Goal: Information Seeking & Learning: Learn about a topic

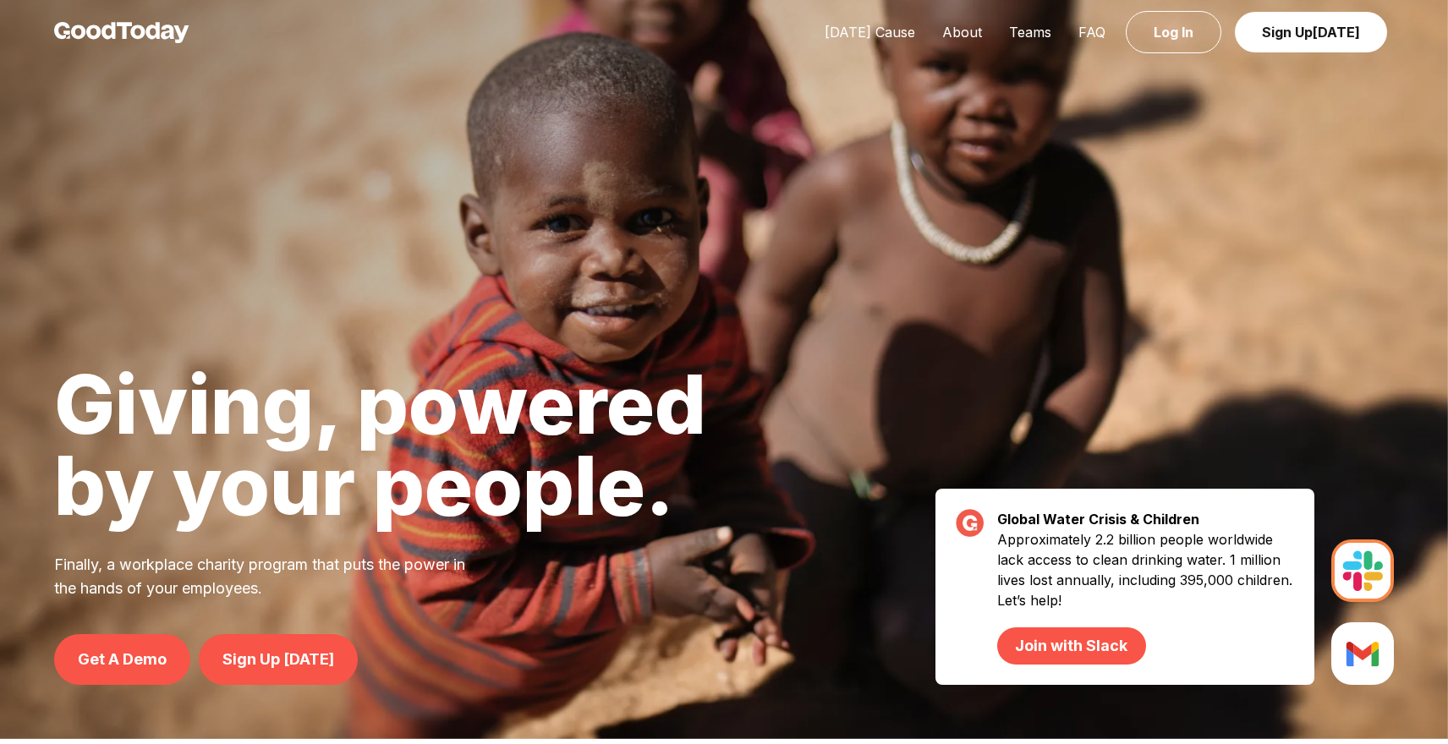
scroll to position [155, 0]
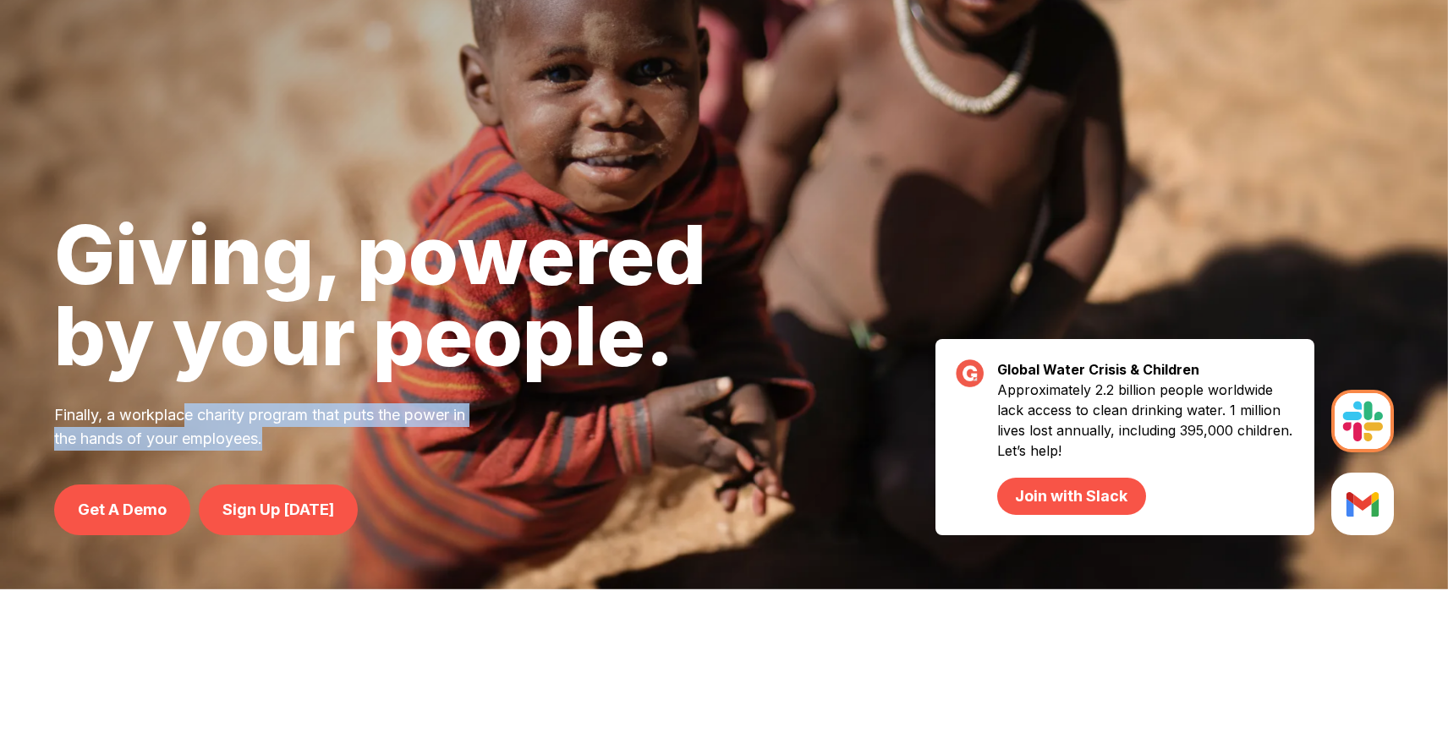
drag, startPoint x: 188, startPoint y: 412, endPoint x: 275, endPoint y: 434, distance: 89.9
click at [275, 435] on p "Finally, a workplace charity program that puts the power in the hands of your e…" at bounding box center [270, 427] width 433 height 47
click at [275, 434] on p "Finally, a workplace charity program that puts the power in the hands of your e…" at bounding box center [270, 427] width 433 height 47
drag, startPoint x: 221, startPoint y: 418, endPoint x: 273, endPoint y: 447, distance: 59.8
click at [274, 447] on p "Finally, a workplace charity program that puts the power in the hands of your e…" at bounding box center [270, 427] width 433 height 47
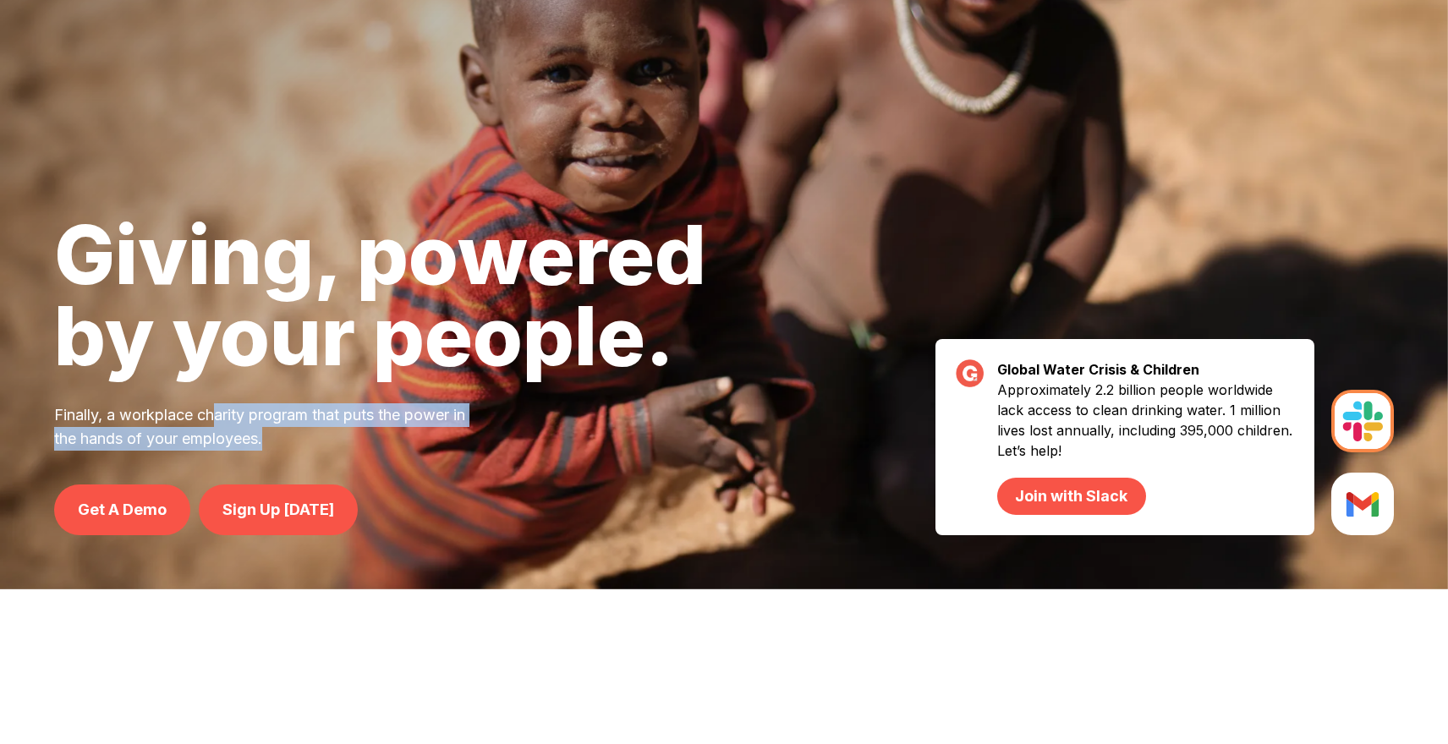
click at [273, 447] on p "Finally, a workplace charity program that puts the power in the hands of your e…" at bounding box center [270, 427] width 433 height 47
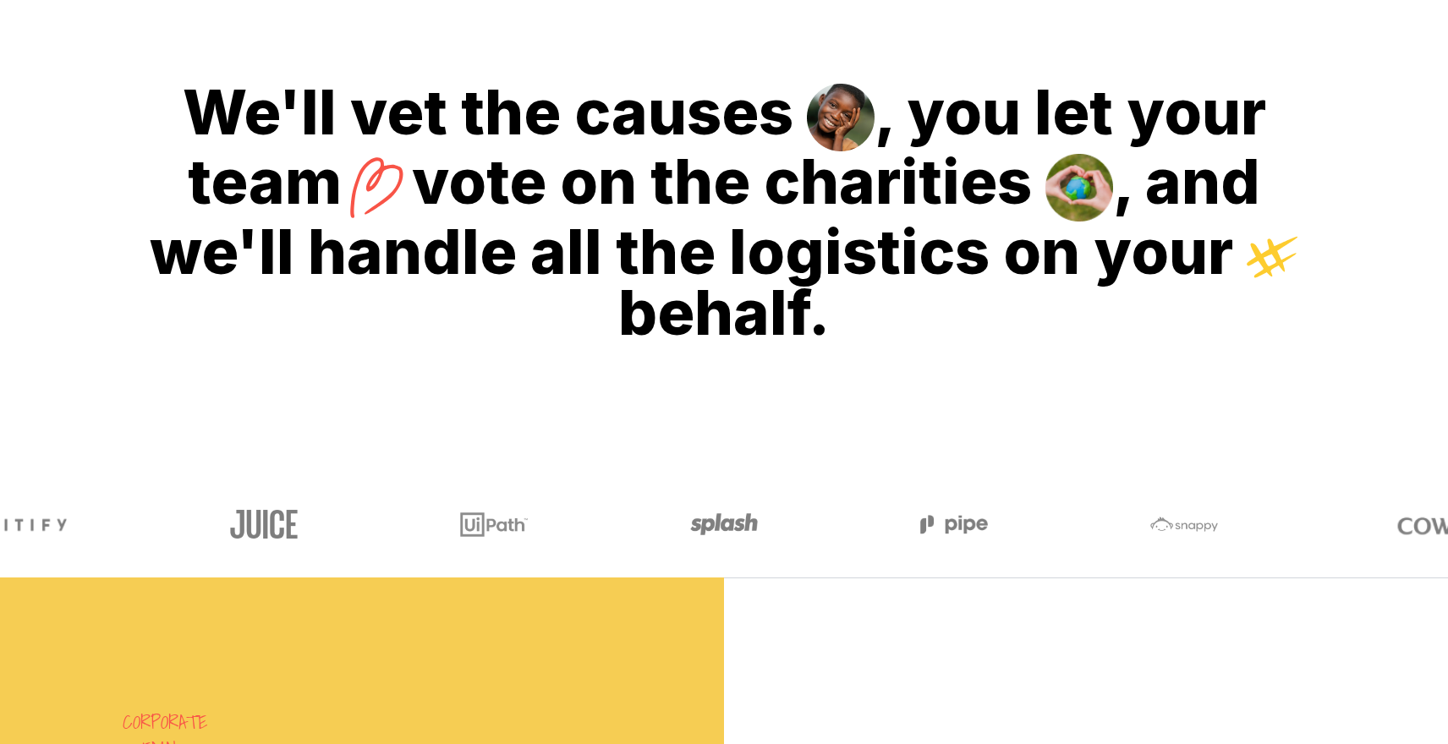
scroll to position [853, 0]
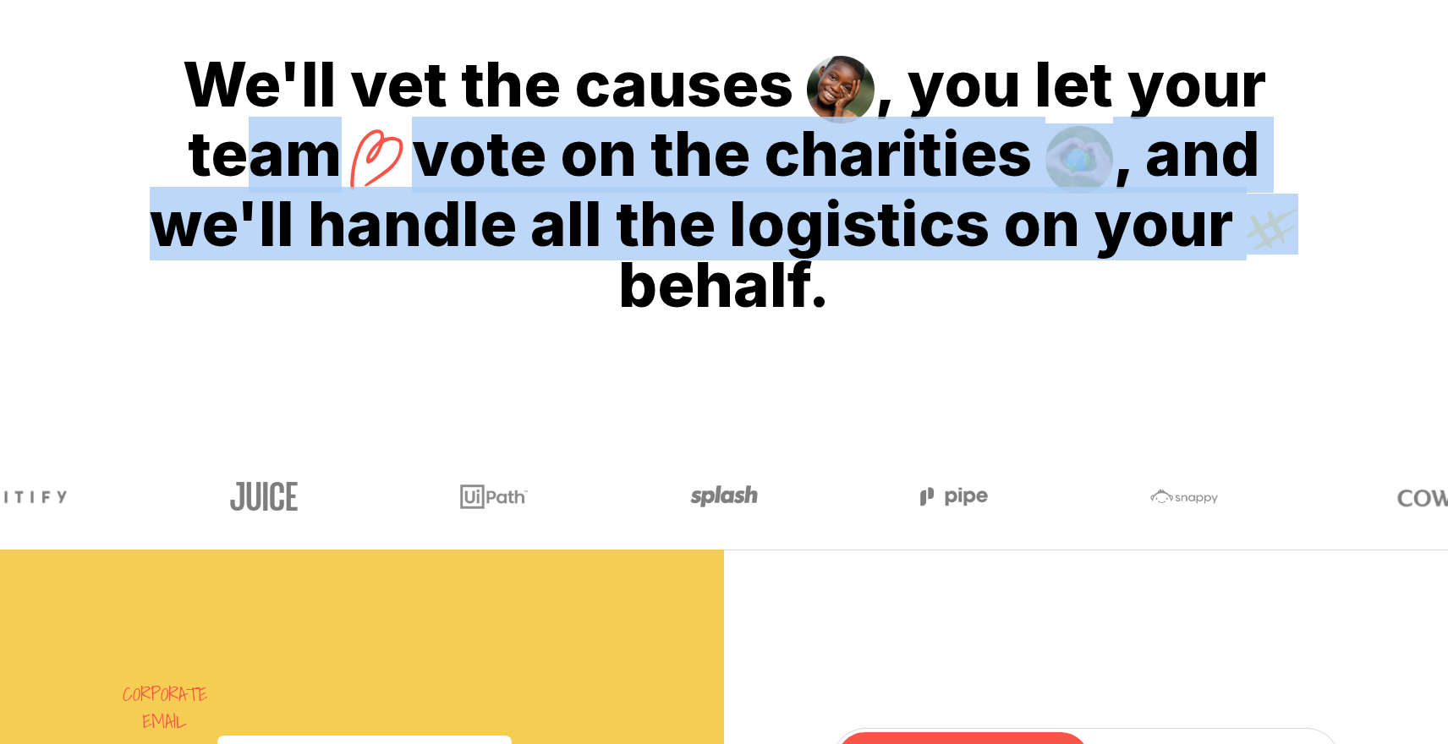
drag, startPoint x: 245, startPoint y: 140, endPoint x: 294, endPoint y: 278, distance: 147.2
click at [295, 278] on h2 "We'll vet the causes , you let your team vote on the charities , and we'll hand…" at bounding box center [724, 185] width 1448 height 586
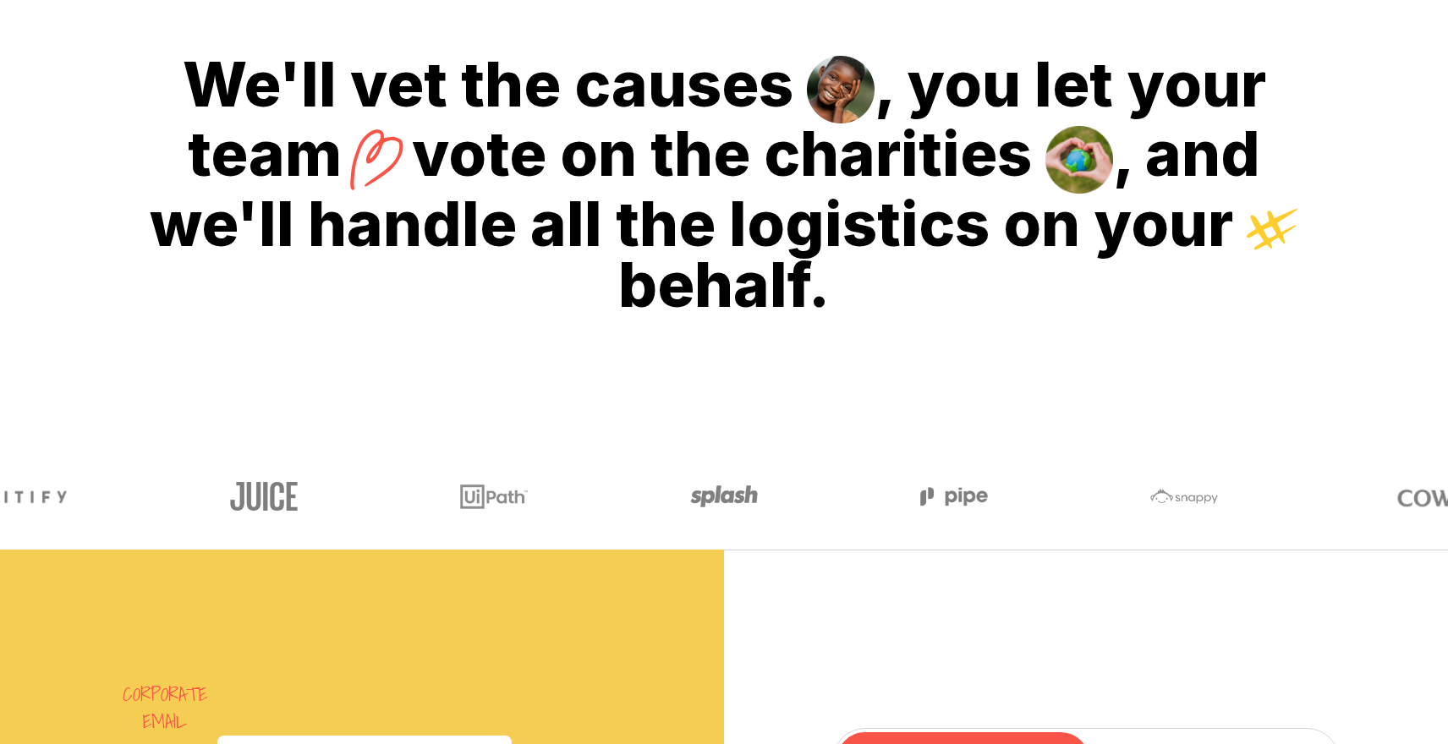
click at [294, 278] on h2 "We'll vet the causes , you let your team vote on the charities , and we'll hand…" at bounding box center [724, 185] width 1448 height 586
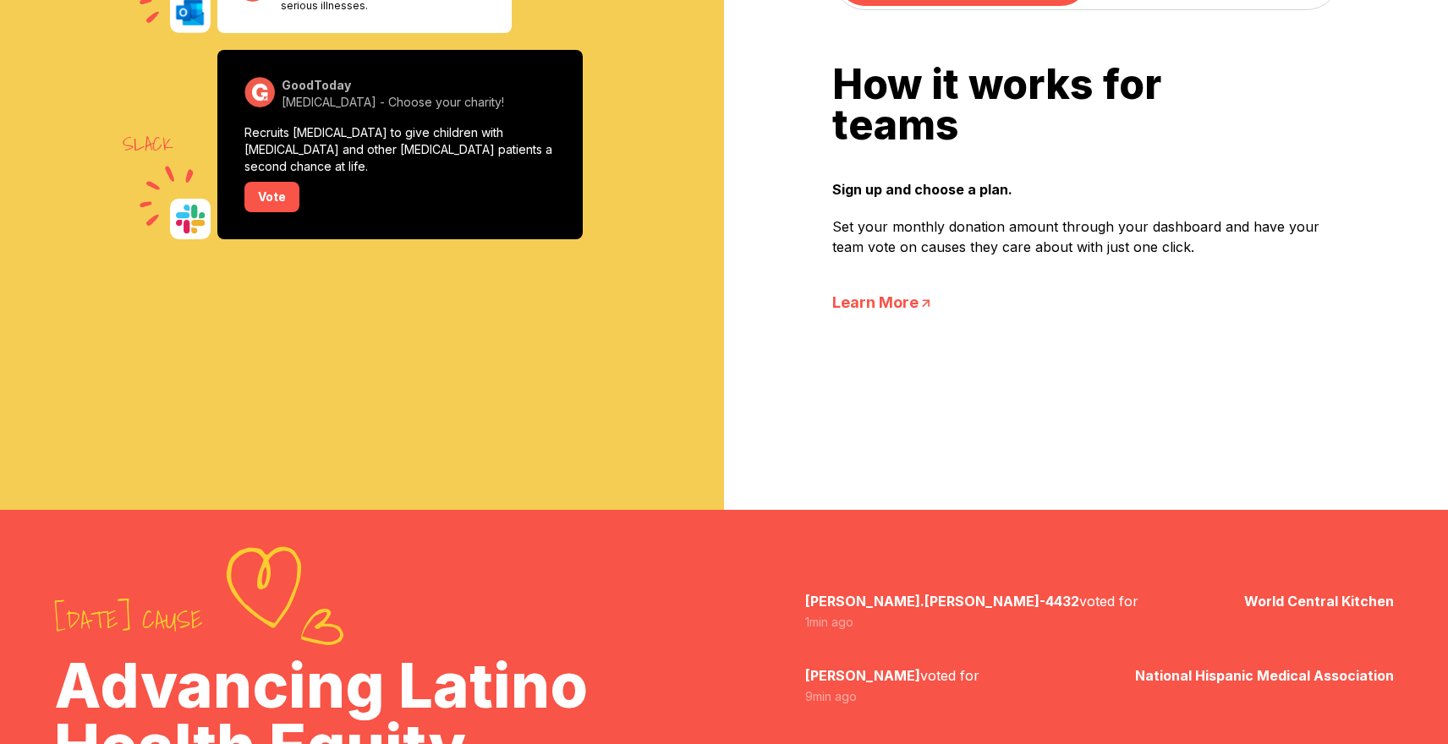
scroll to position [1503, 0]
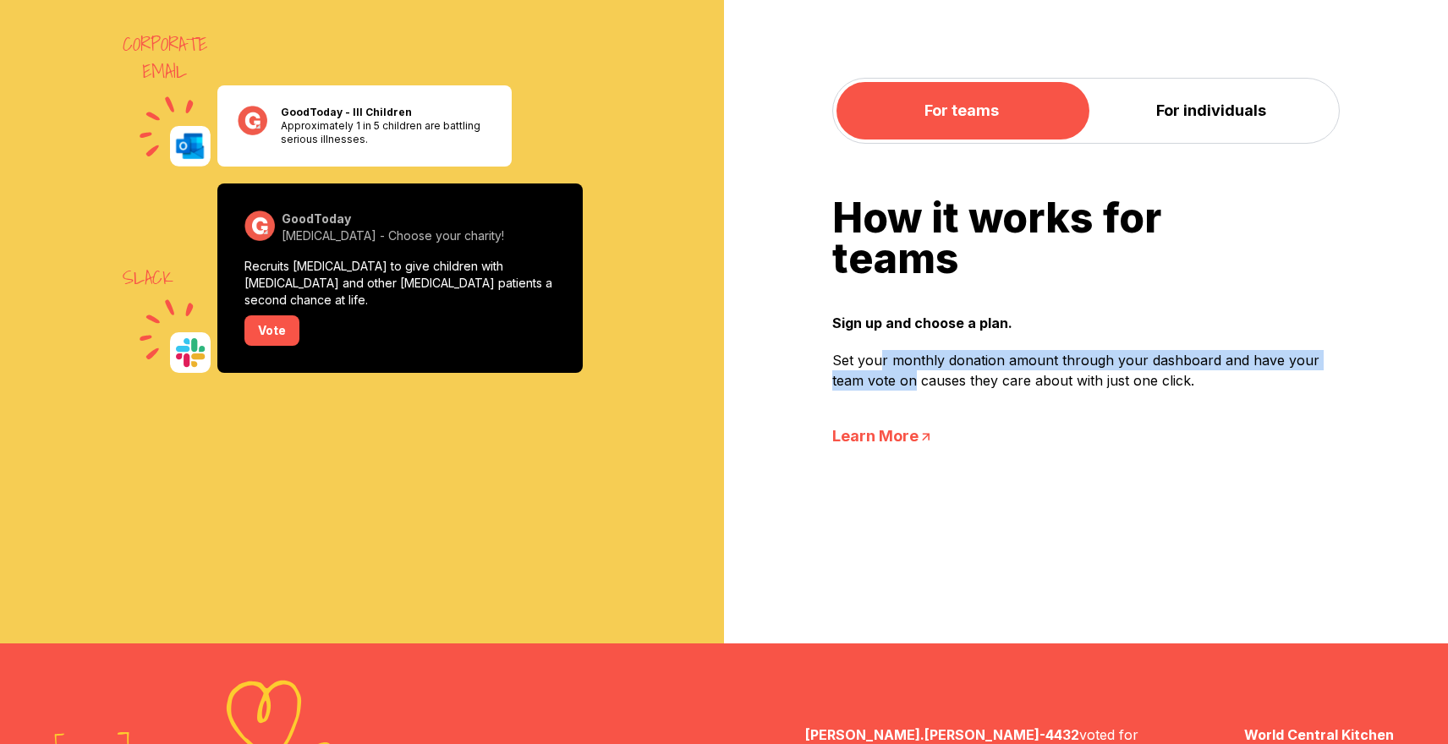
drag, startPoint x: 882, startPoint y: 354, endPoint x: 916, endPoint y: 393, distance: 52.2
click at [916, 393] on div "How it works for teams Sign up and choose a plan. Set your monthly donation amo…" at bounding box center [1086, 323] width 508 height 250
drag, startPoint x: 911, startPoint y: 373, endPoint x: 933, endPoint y: 386, distance: 25.4
click at [933, 386] on p "Set your monthly donation amount through your dashboard and have your team vote…" at bounding box center [1086, 370] width 508 height 41
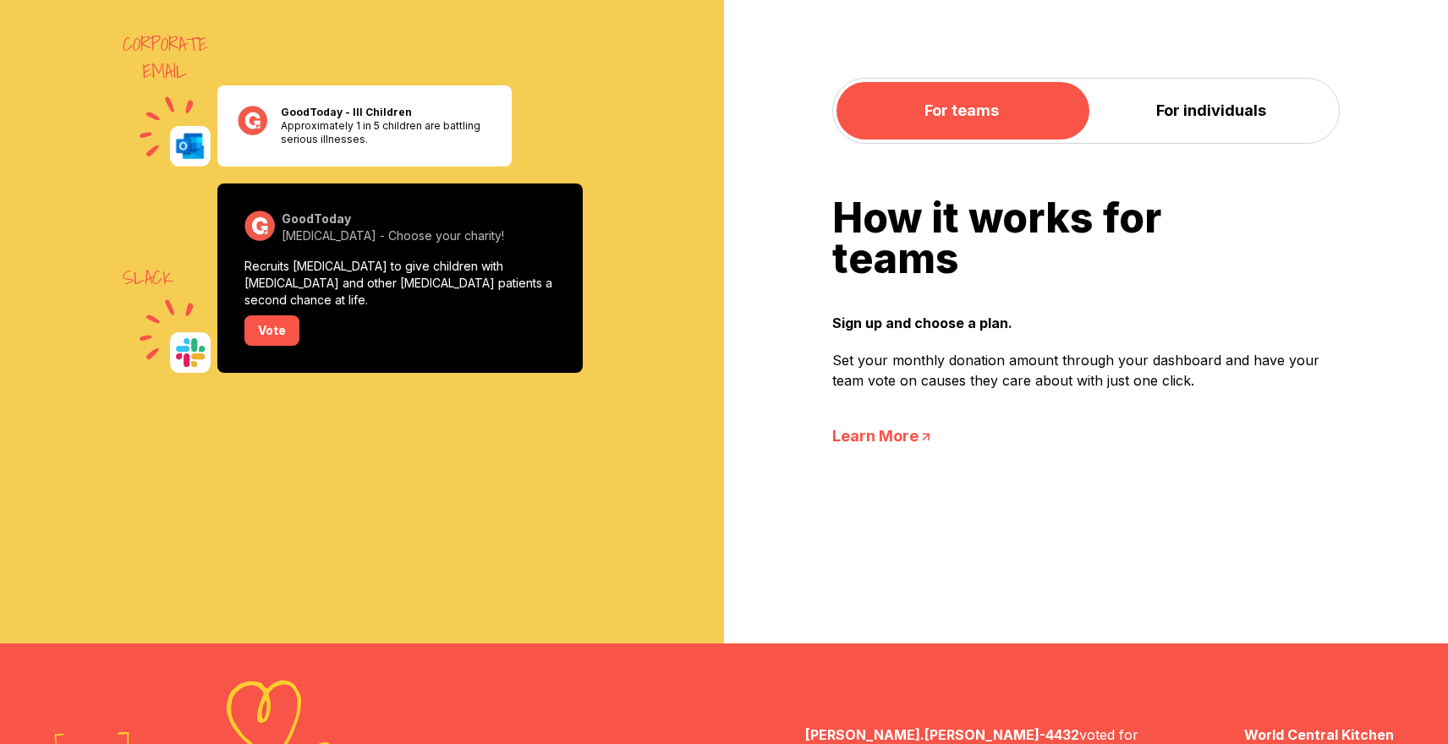
click at [933, 386] on p "Set your monthly donation amount through your dashboard and have your team vote…" at bounding box center [1086, 370] width 508 height 41
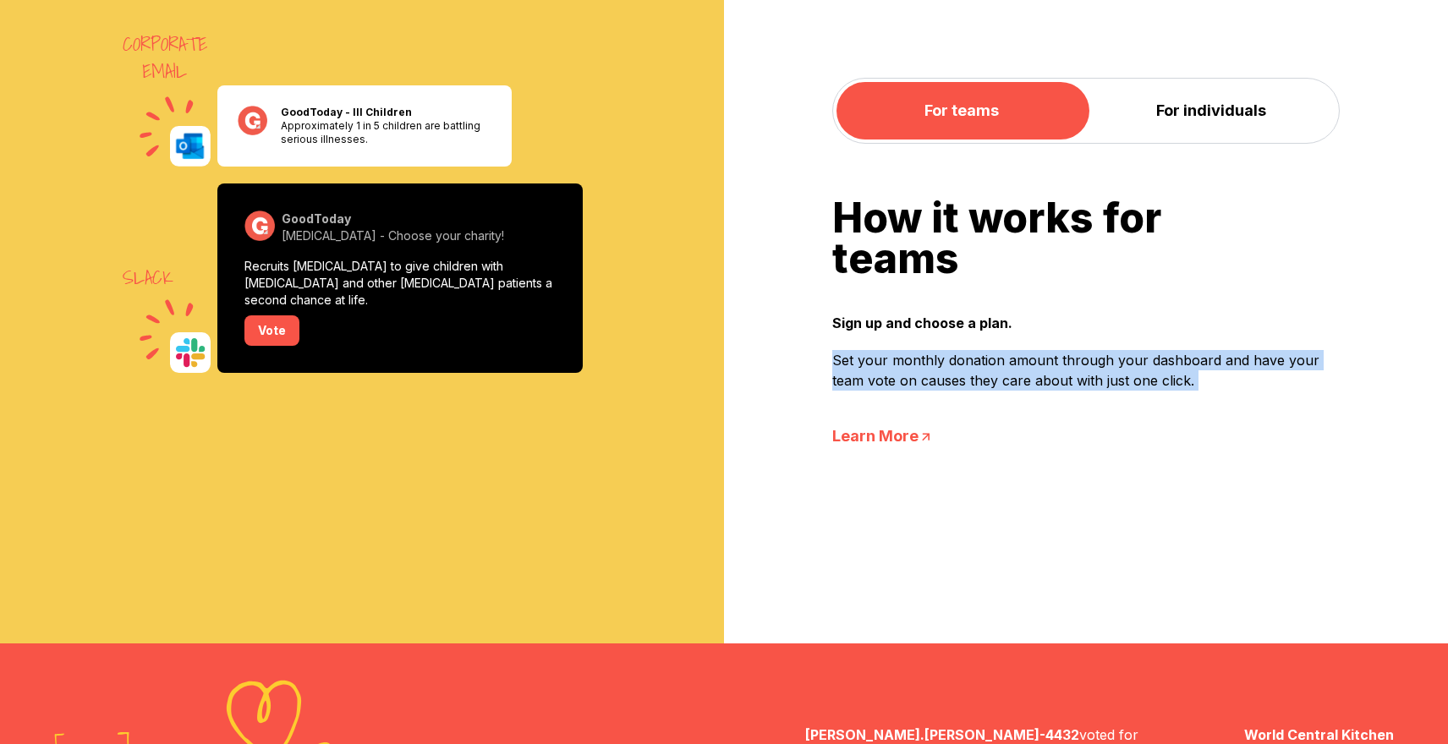
click at [933, 386] on p "Set your monthly donation amount through your dashboard and have your team vote…" at bounding box center [1086, 370] width 508 height 41
click at [1169, 118] on button "For individuals" at bounding box center [1211, 111] width 250 height 58
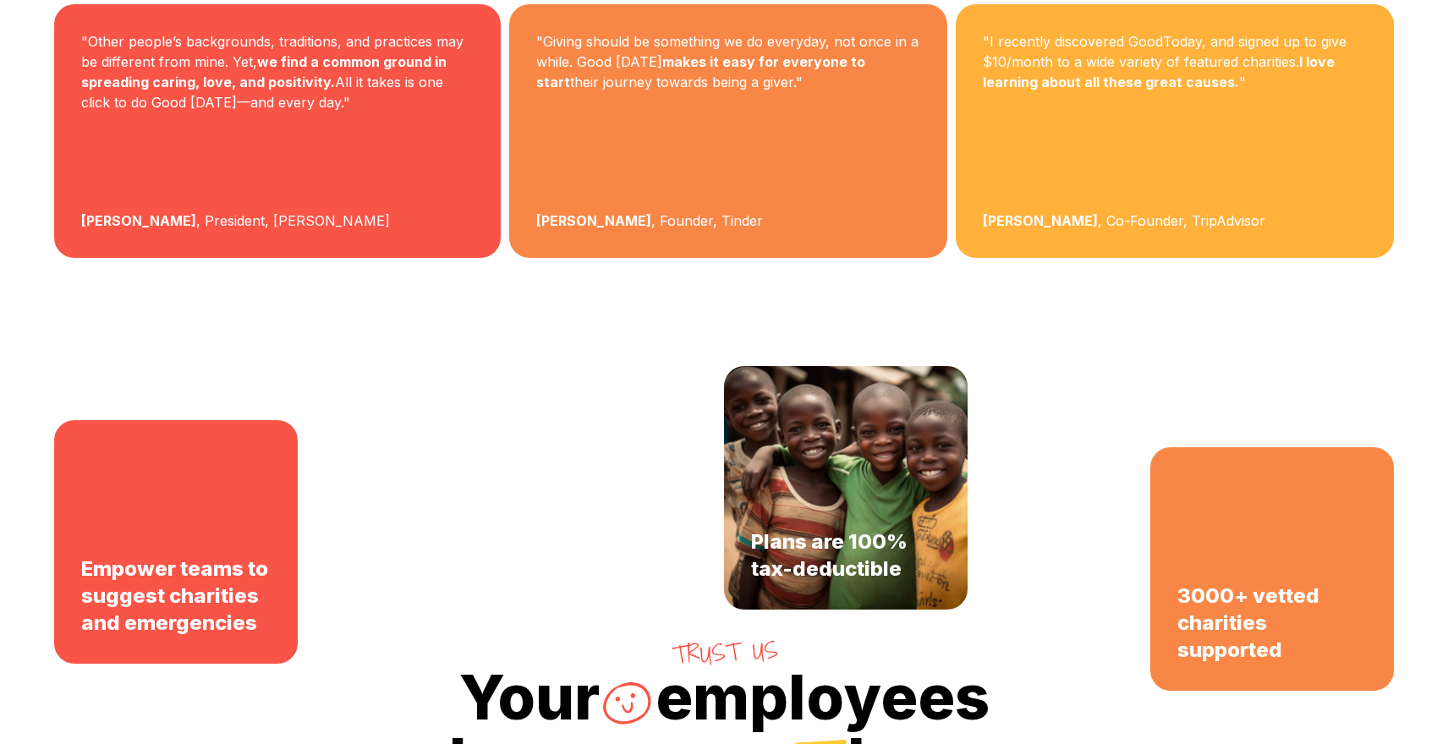
scroll to position [3595, 0]
